Goal: Feedback & Contribution: Contribute content

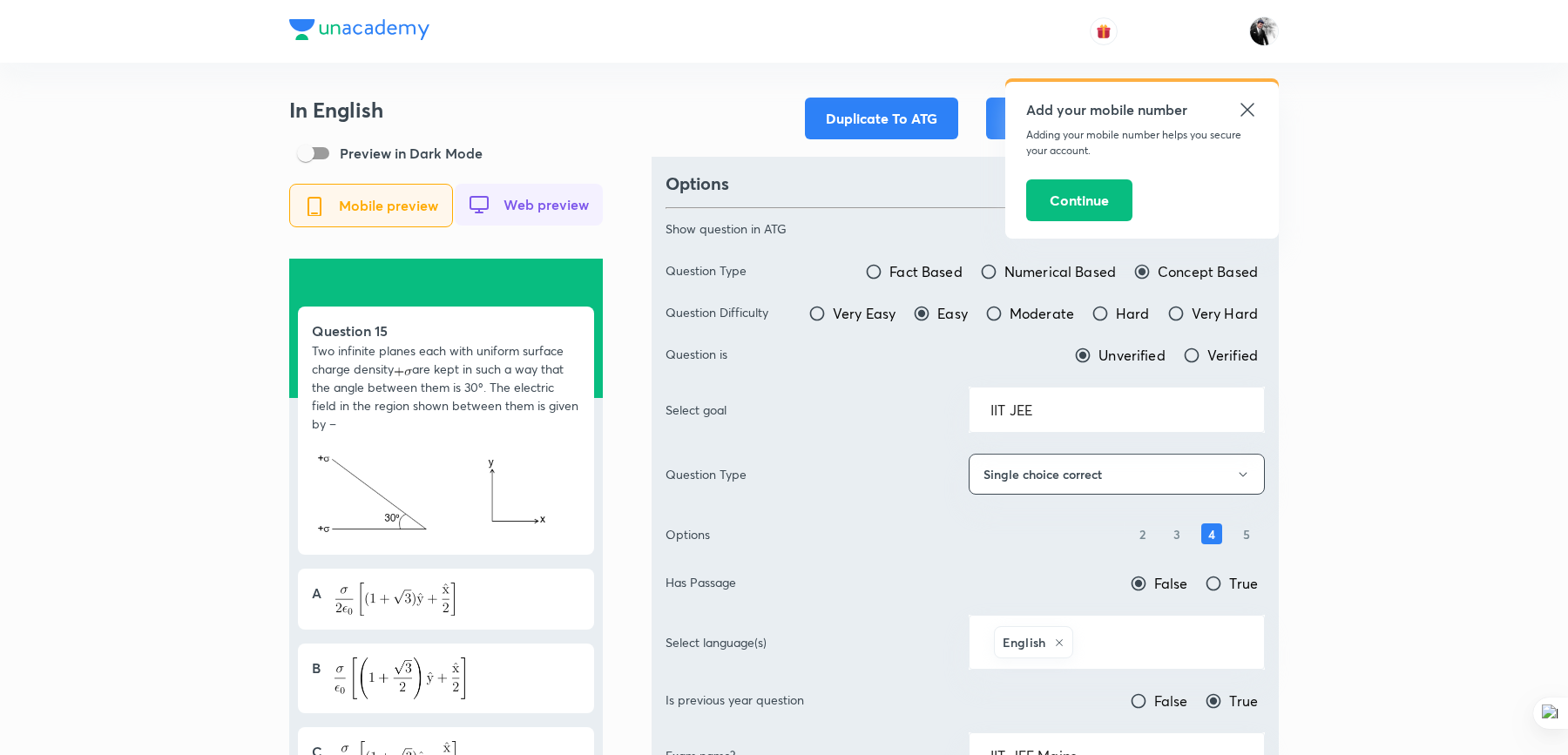
click at [1249, 113] on icon at bounding box center [1248, 110] width 21 height 21
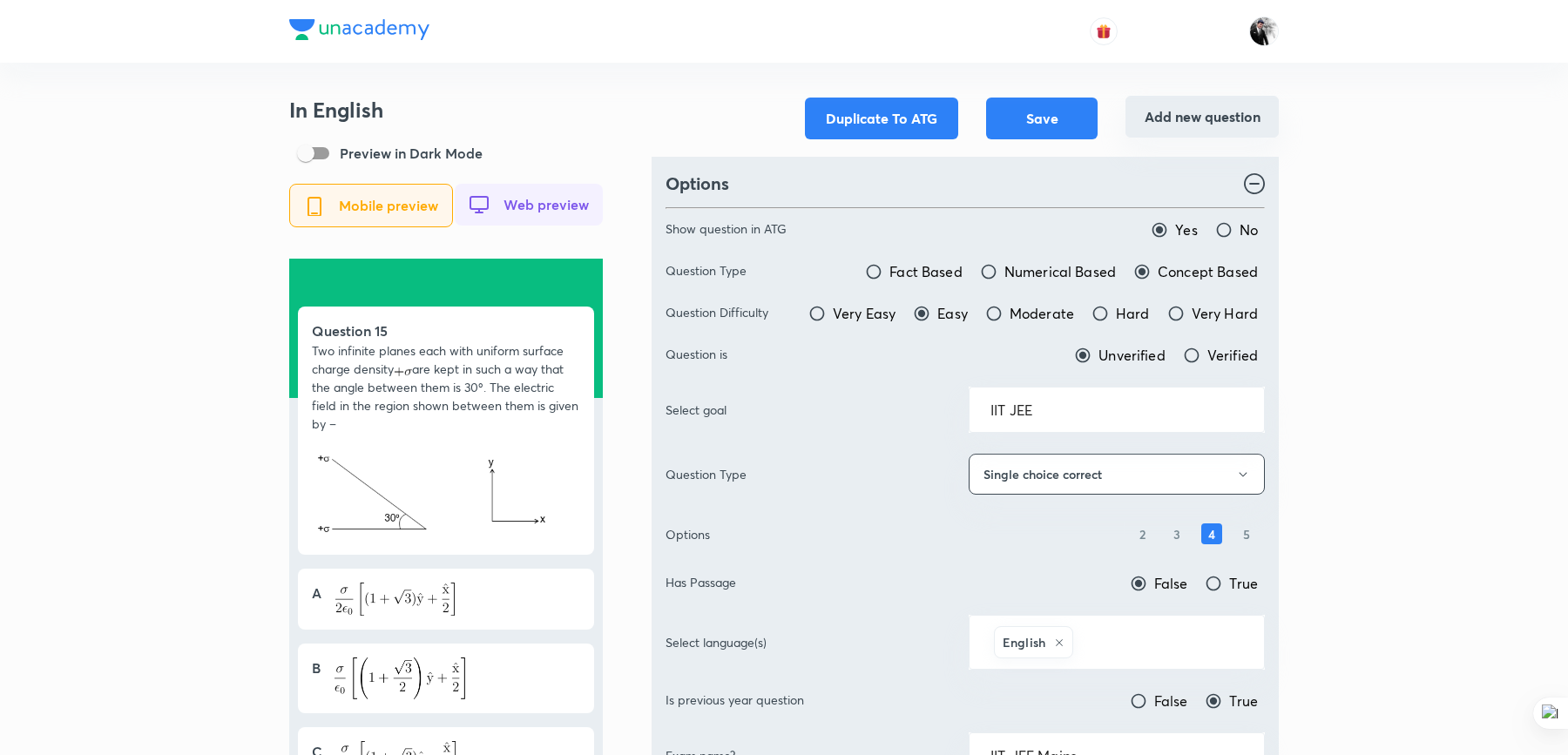
click at [1197, 122] on button "Add new question" at bounding box center [1201, 116] width 153 height 41
click at [1195, 115] on button "Add new question" at bounding box center [1201, 116] width 153 height 41
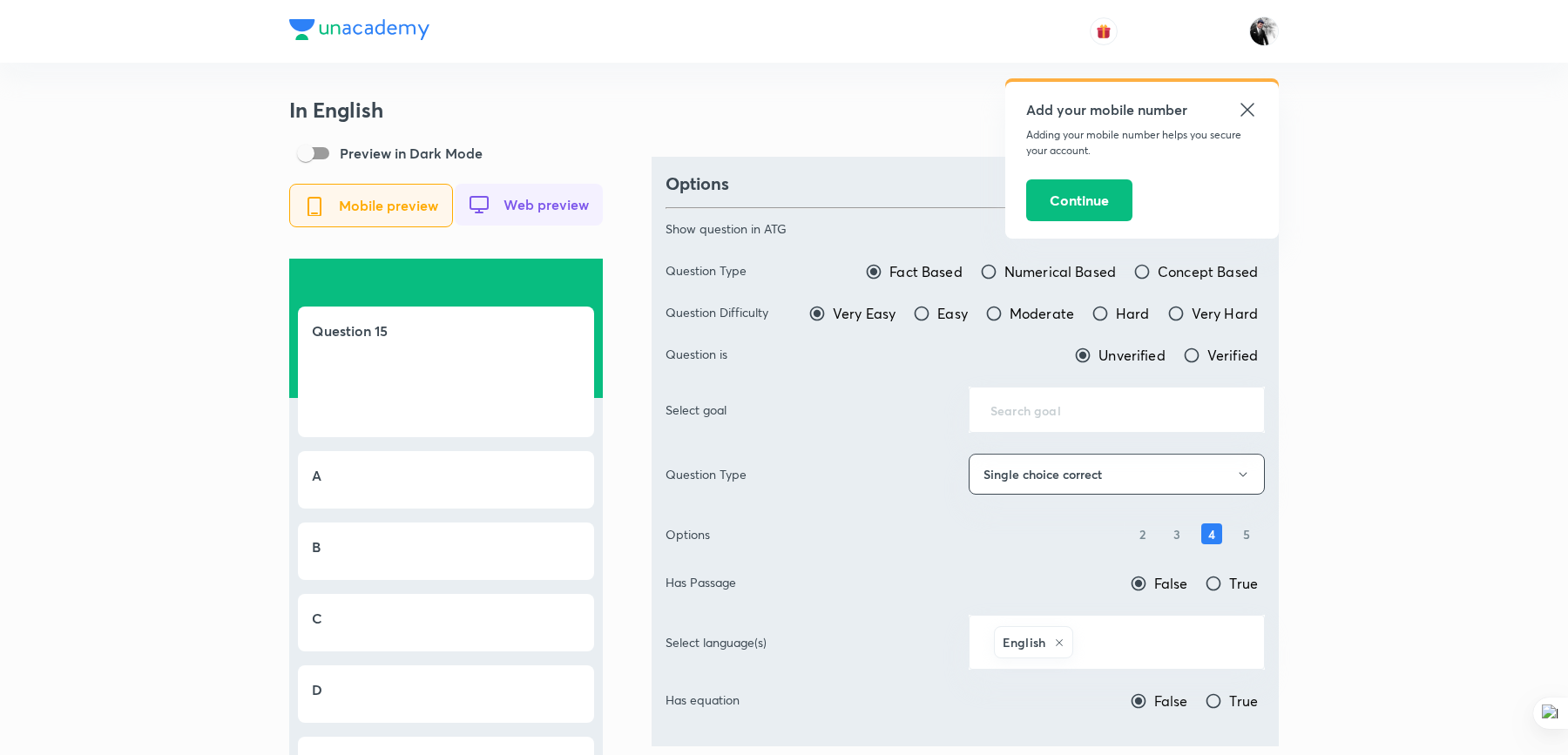
click at [1248, 109] on icon at bounding box center [1248, 110] width 13 height 13
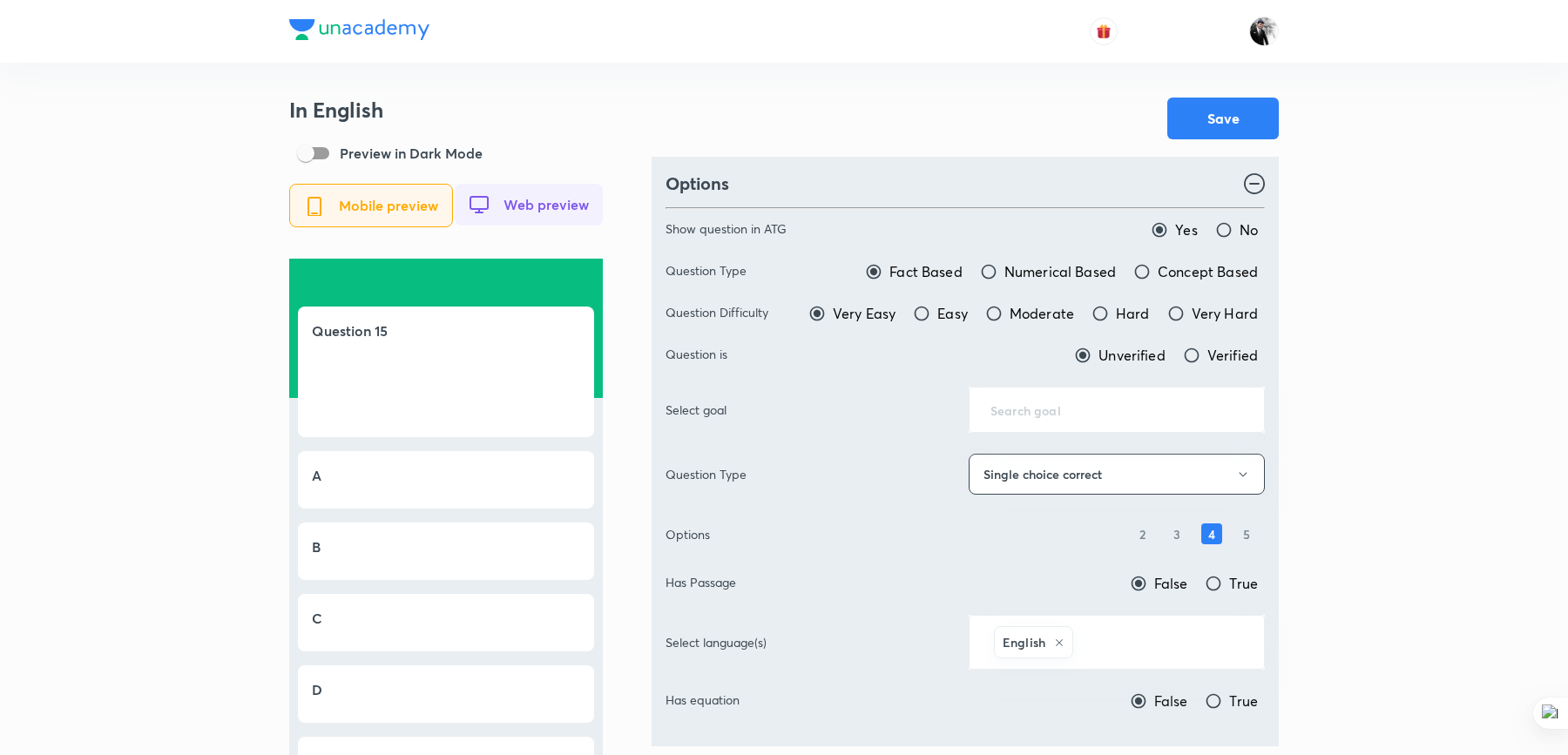
scroll to position [236, 0]
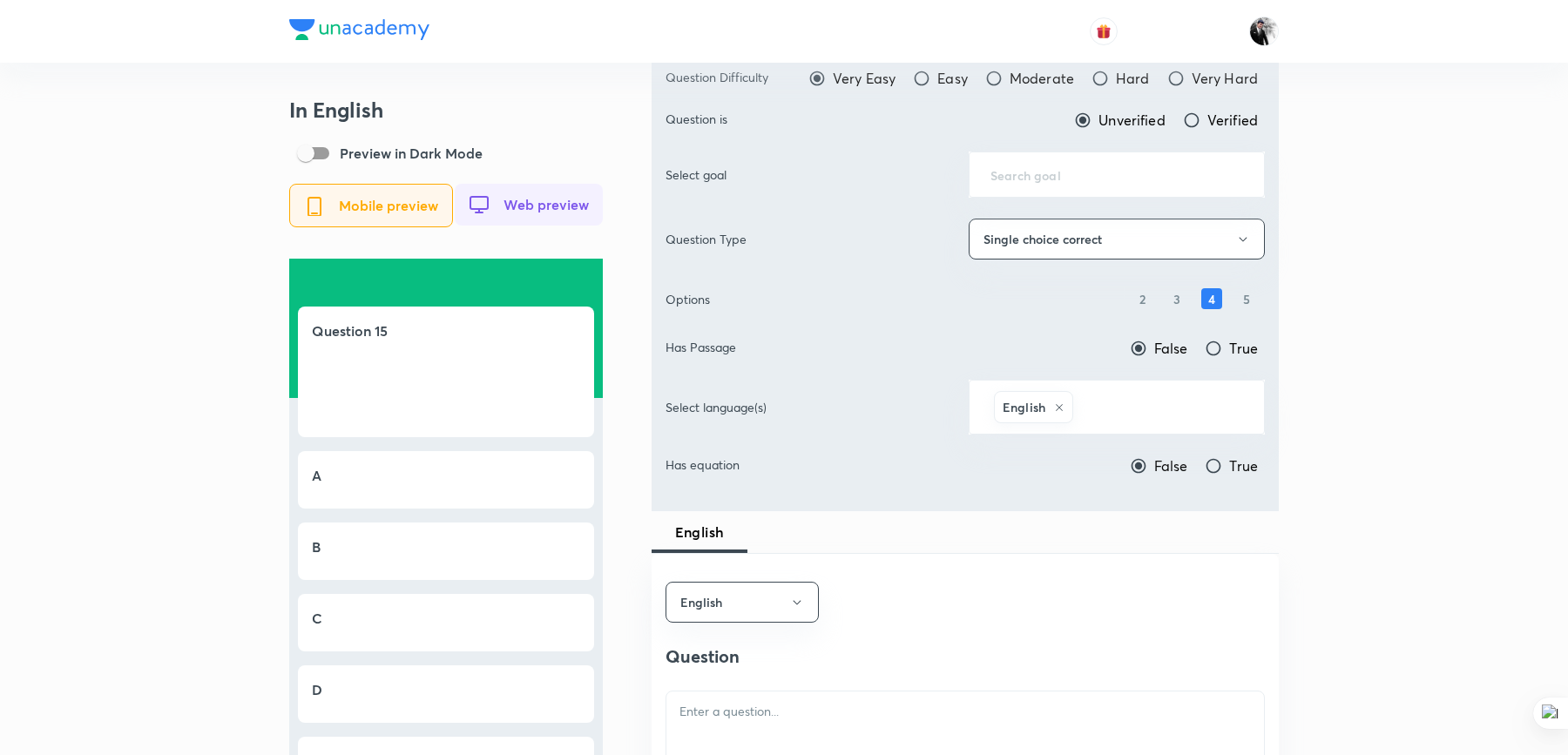
click at [559, 210] on span "Web preview" at bounding box center [545, 205] width 86 height 15
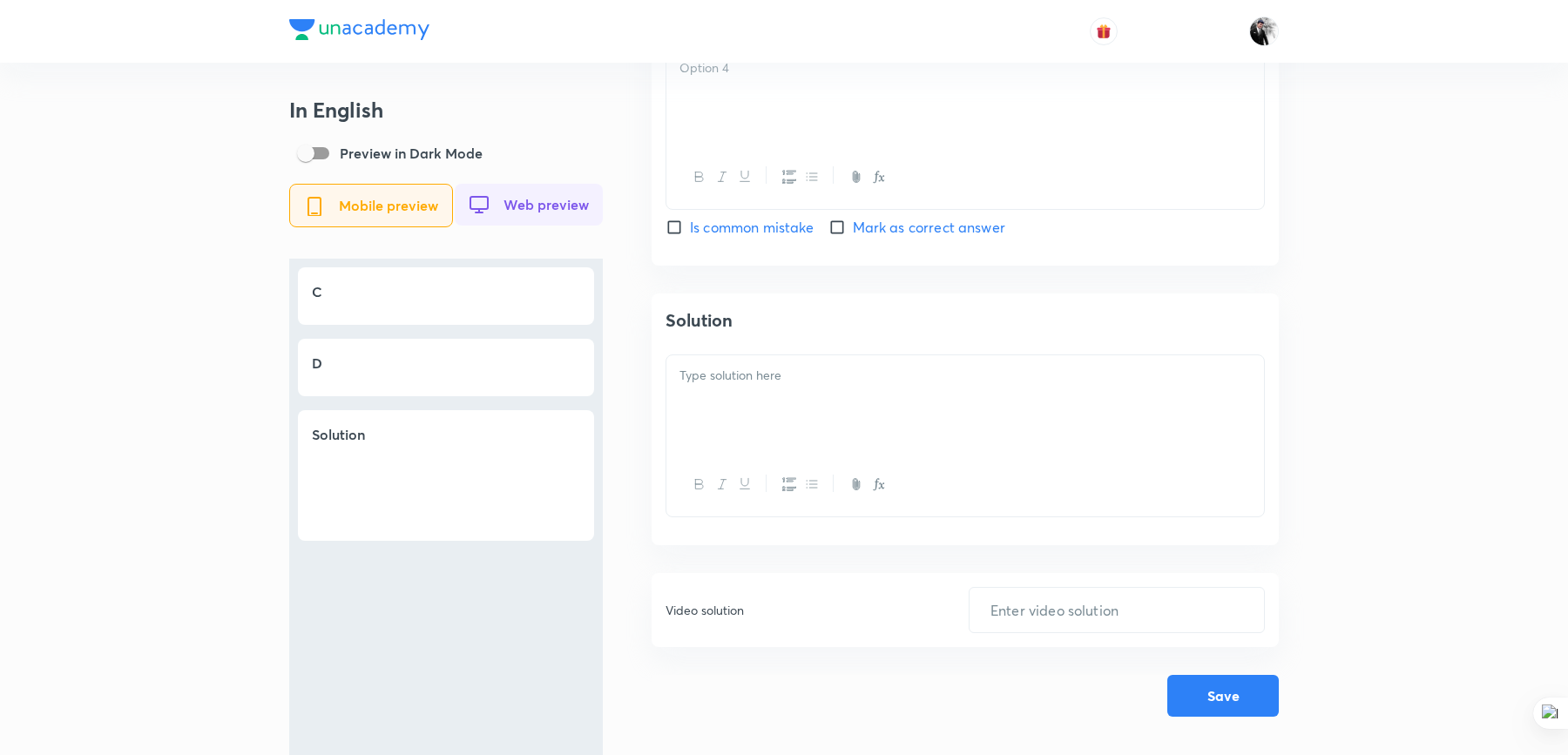
scroll to position [0, 0]
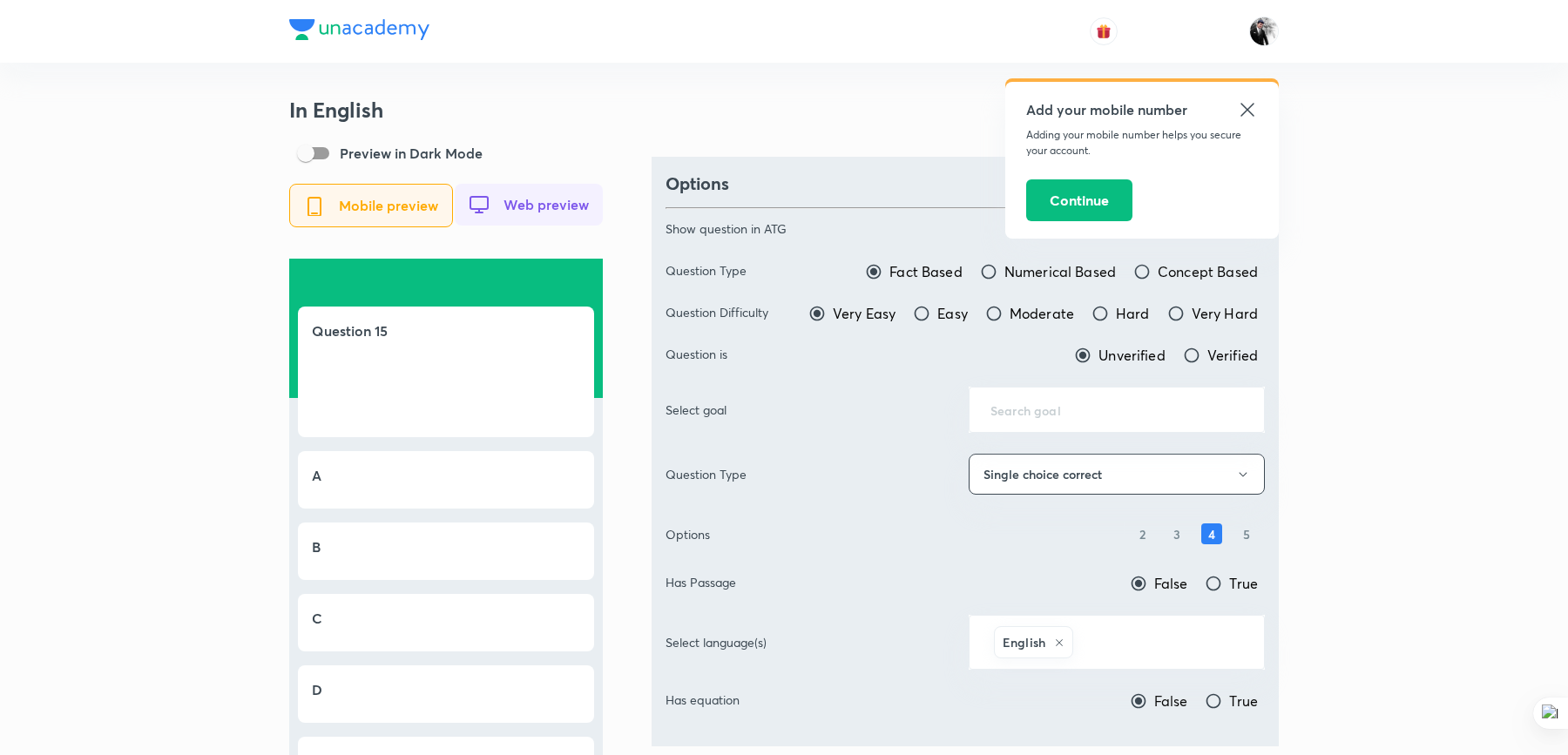
click at [1249, 104] on icon at bounding box center [1248, 110] width 21 height 21
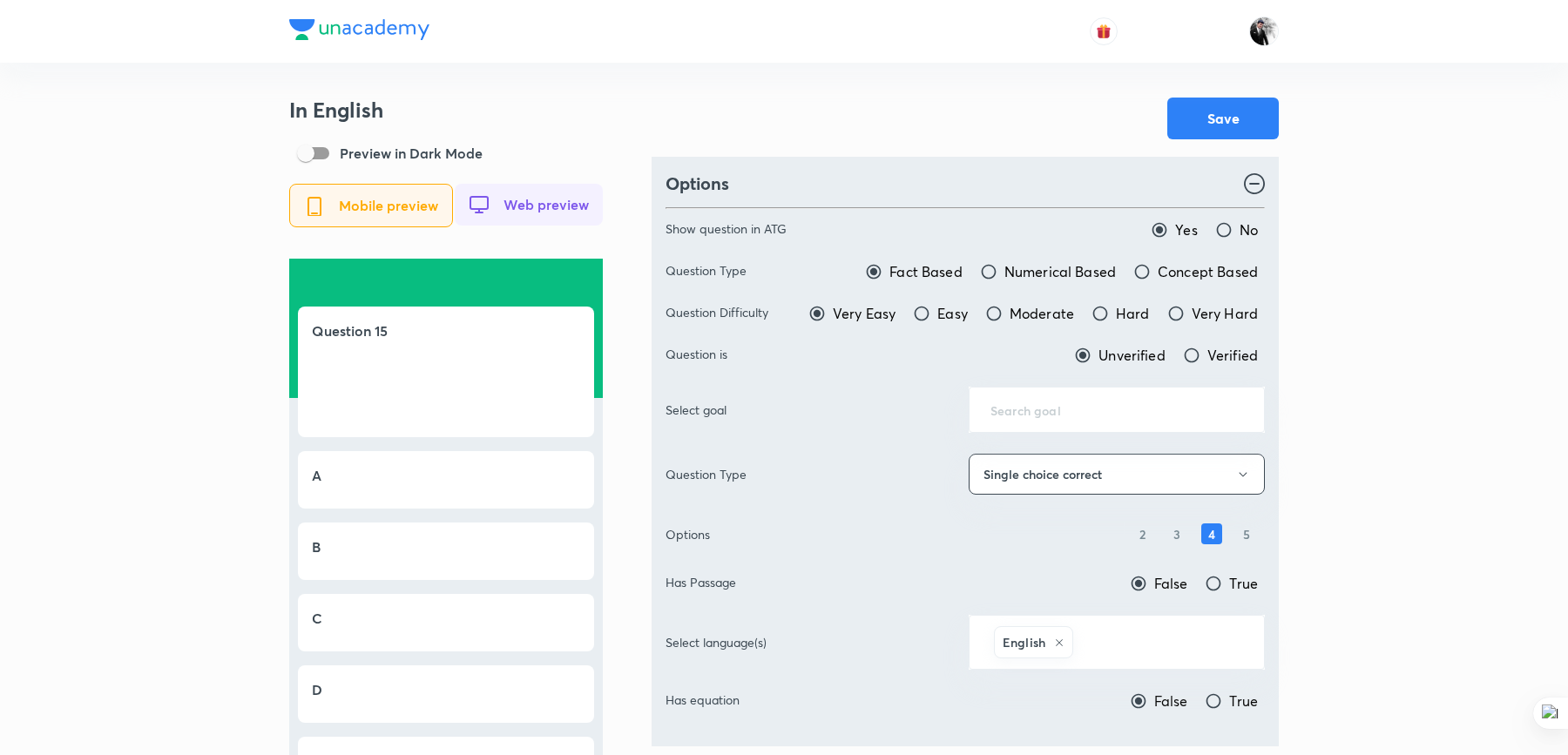
click at [1227, 226] on input "No" at bounding box center [1224, 230] width 17 height 17
radio input "true"
click at [1158, 226] on input "Yes" at bounding box center [1159, 230] width 17 height 17
radio input "true"
radio input "false"
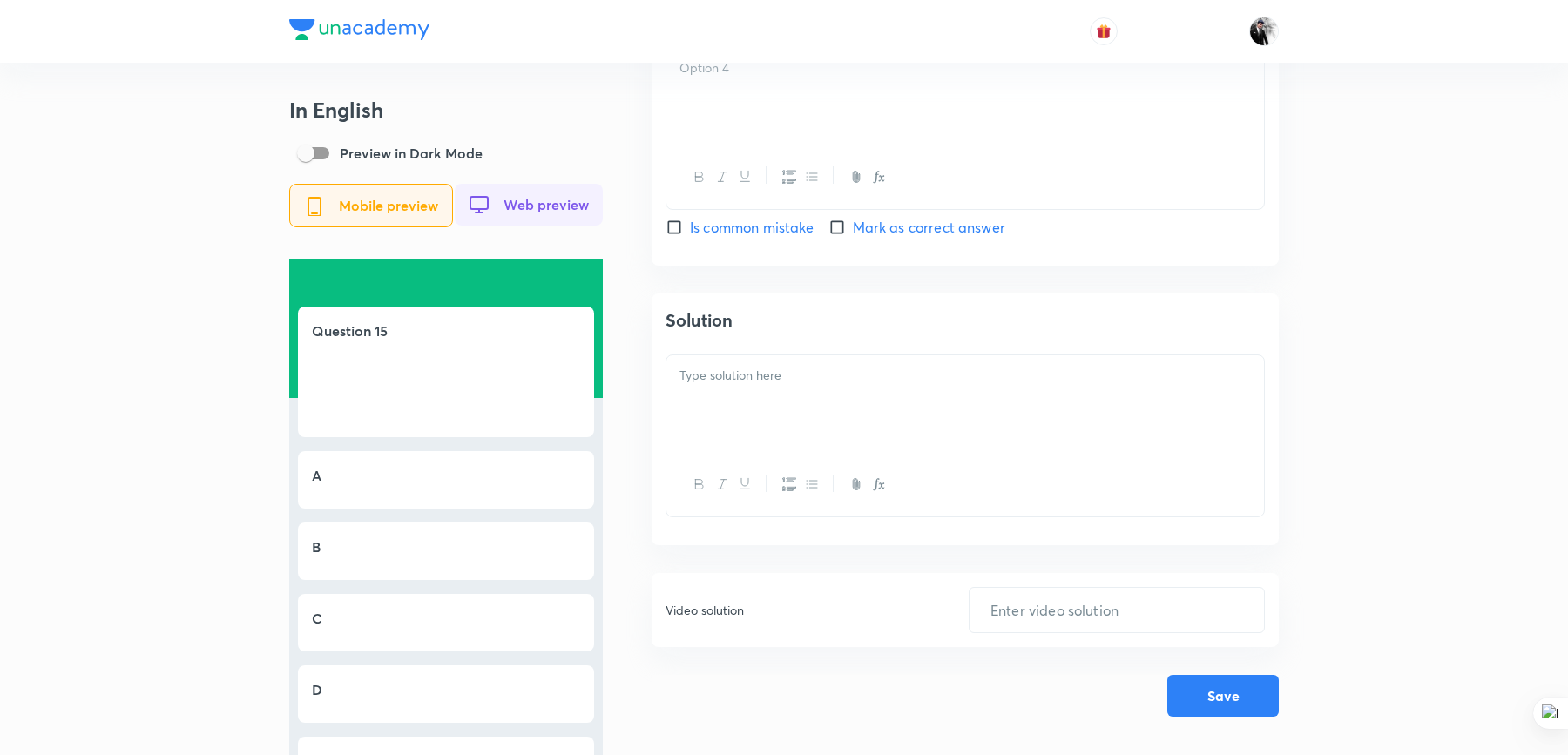
click at [337, 154] on input "checkbox" at bounding box center [305, 153] width 99 height 33
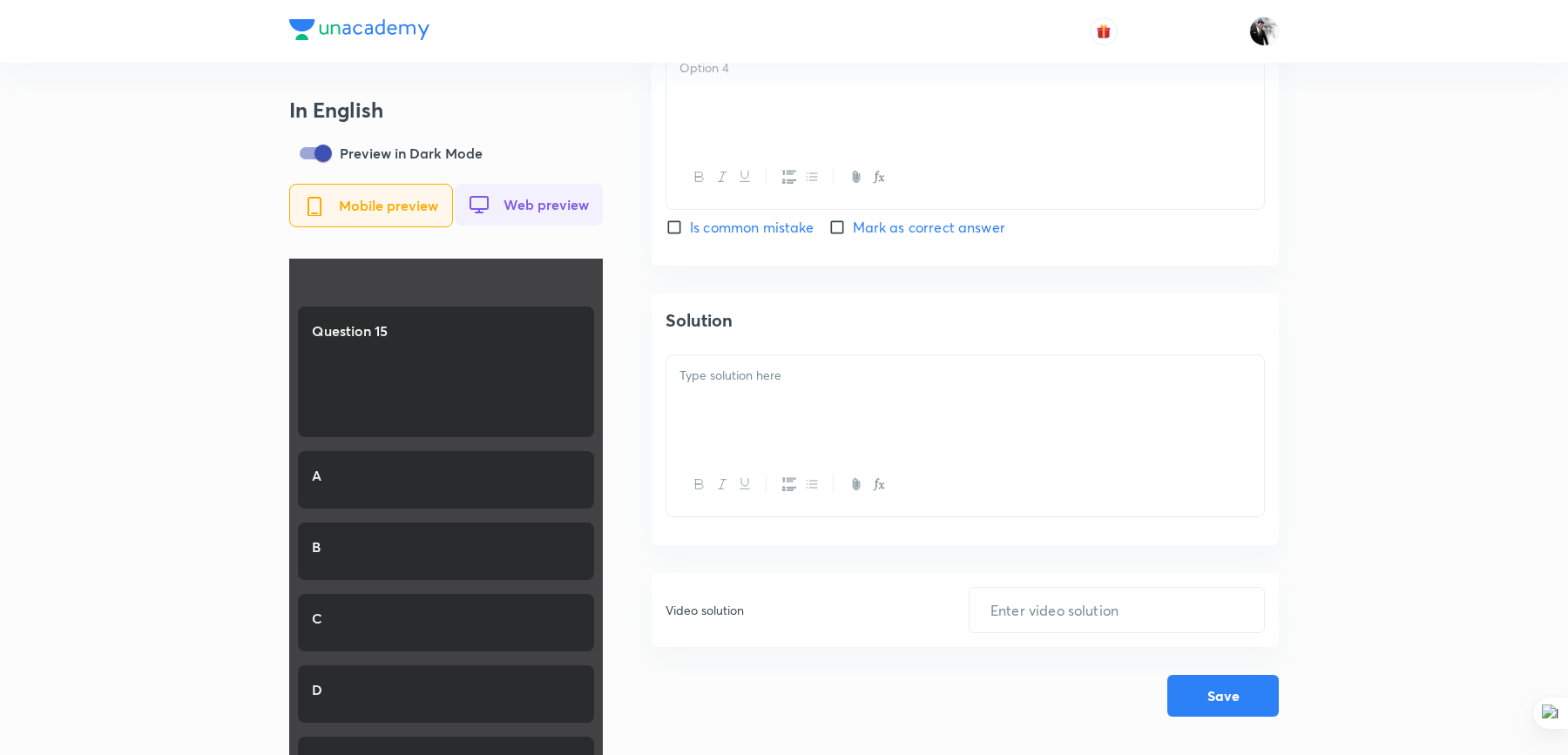
click at [318, 154] on input "checkbox" at bounding box center [322, 153] width 99 height 33
checkbox input "false"
